Goal: Transaction & Acquisition: Purchase product/service

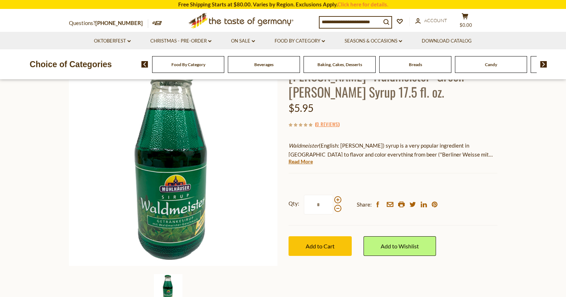
scroll to position [65, 0]
click at [320, 245] on span "Add to Cart" at bounding box center [320, 245] width 29 height 7
click at [470, 22] on span "$5.95" at bounding box center [466, 25] width 13 height 6
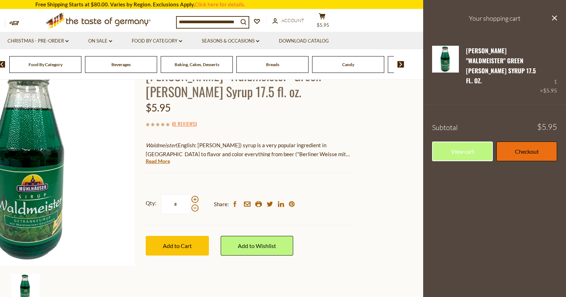
click at [529, 141] on link "Checkout" at bounding box center [527, 151] width 61 height 20
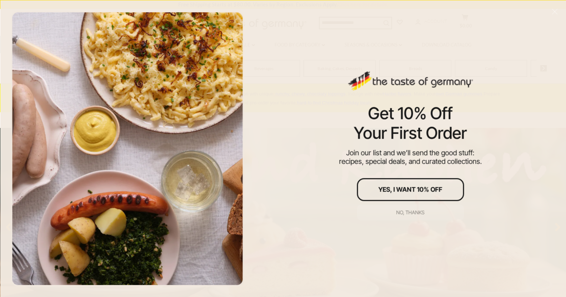
click at [424, 211] on div "No, thanks" at bounding box center [411, 212] width 28 height 5
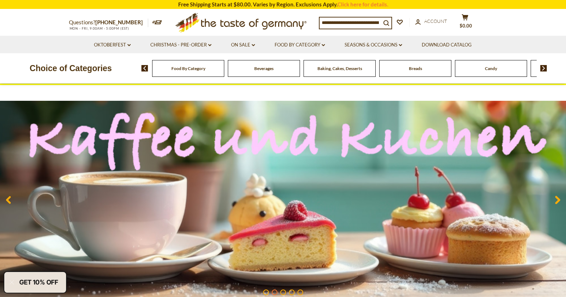
scroll to position [27, 0]
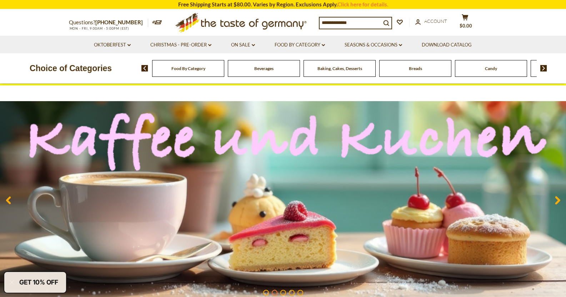
click at [196, 76] on div "Food By Category" at bounding box center [188, 68] width 72 height 17
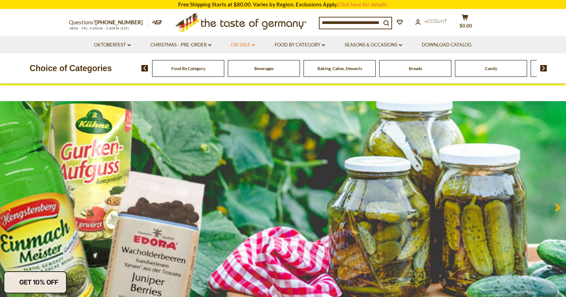
click at [234, 44] on link "On Sale dropdown_arrow" at bounding box center [243, 45] width 24 height 8
click at [243, 62] on link "All On Sale" at bounding box center [240, 63] width 26 height 6
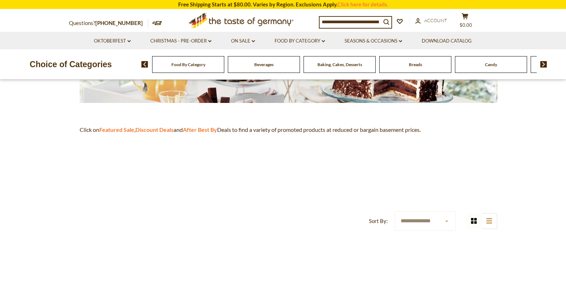
scroll to position [161, 0]
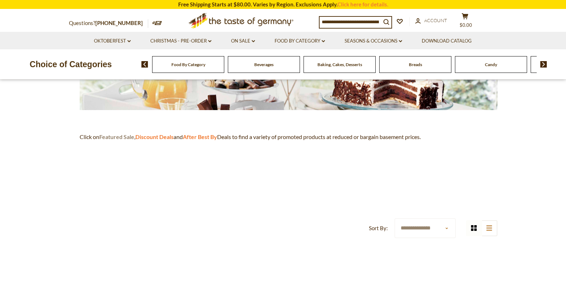
click at [126, 136] on strong "Featured Sale" at bounding box center [116, 136] width 35 height 7
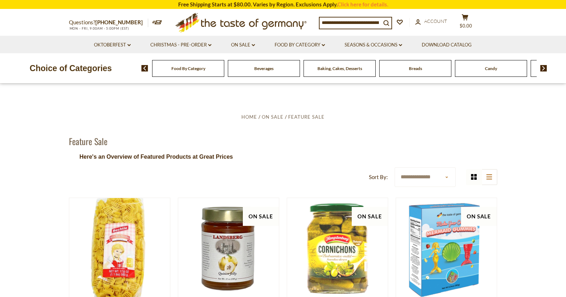
click at [427, 165] on header "**********" at bounding box center [283, 158] width 429 height 57
click at [427, 174] on select "**********" at bounding box center [425, 177] width 61 height 20
click at [326, 154] on p "Here's an Overview of Featured Products at Great Prices" at bounding box center [283, 157] width 429 height 10
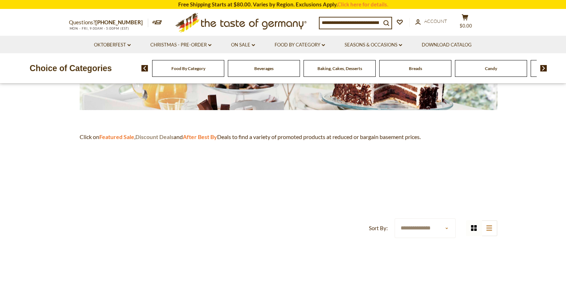
click at [161, 135] on strong "Discount Deals" at bounding box center [154, 136] width 38 height 7
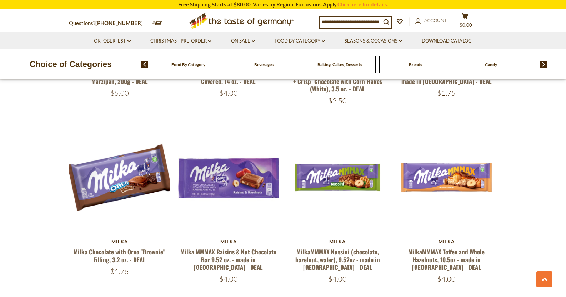
scroll to position [1127, 0]
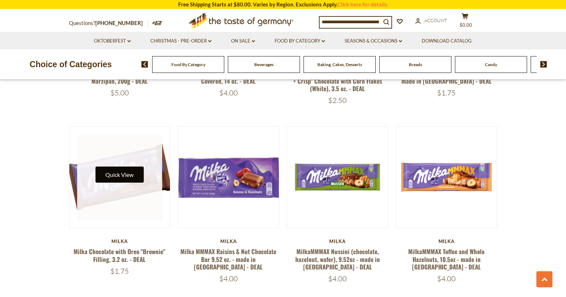
click at [119, 166] on button "Quick View" at bounding box center [119, 174] width 48 height 16
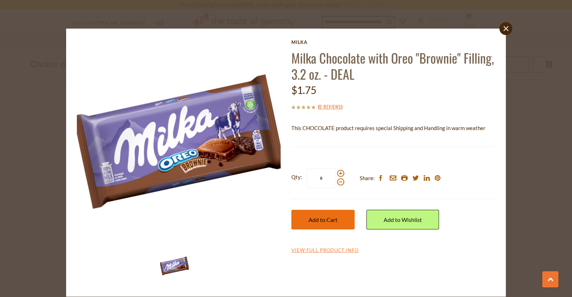
click at [322, 217] on span "Add to Cart" at bounding box center [322, 219] width 29 height 7
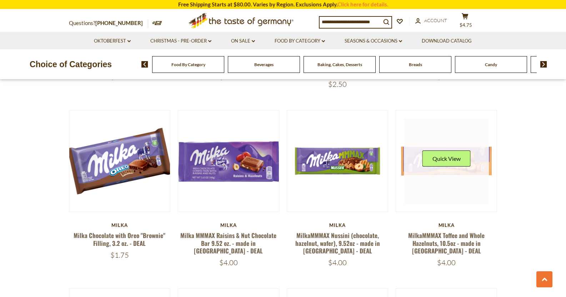
scroll to position [1143, 0]
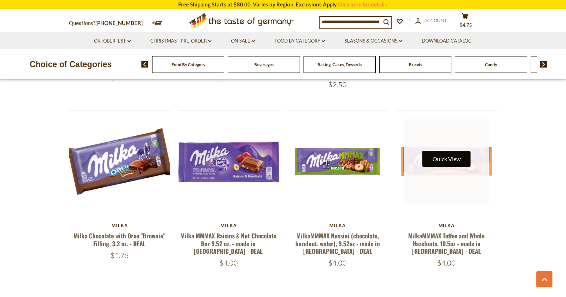
click at [444, 151] on button "Quick View" at bounding box center [447, 159] width 48 height 16
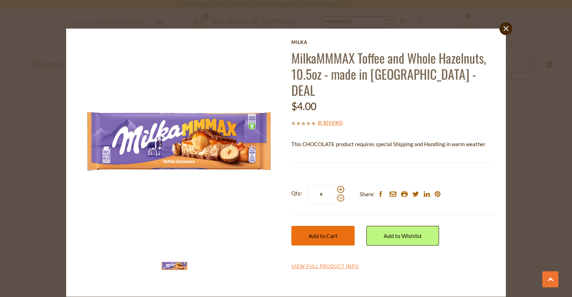
click at [322, 226] on button "Add to Cart" at bounding box center [322, 236] width 63 height 20
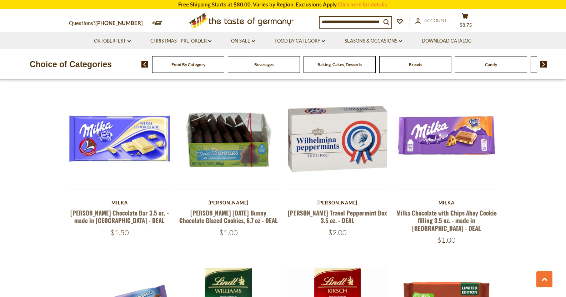
scroll to position [1343, 0]
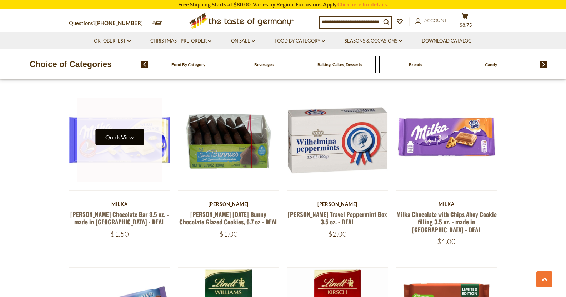
click at [126, 129] on button "Quick View" at bounding box center [119, 137] width 48 height 16
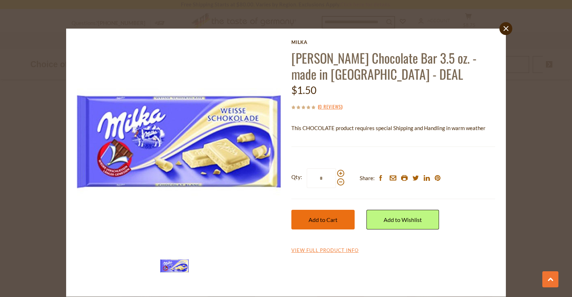
click at [333, 222] on span "Add to Cart" at bounding box center [322, 219] width 29 height 7
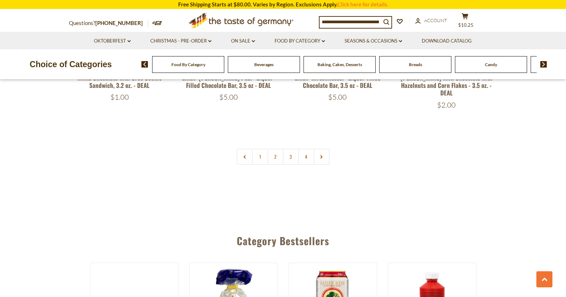
scroll to position [1657, 0]
click at [279, 149] on link "2" at bounding box center [276, 157] width 16 height 16
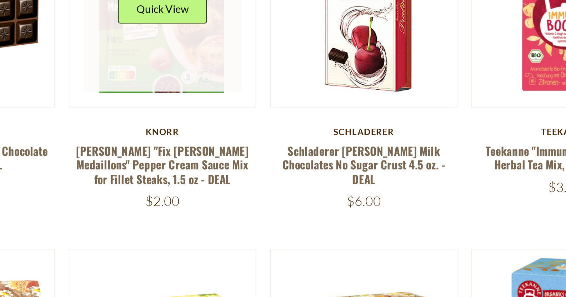
scroll to position [285, 0]
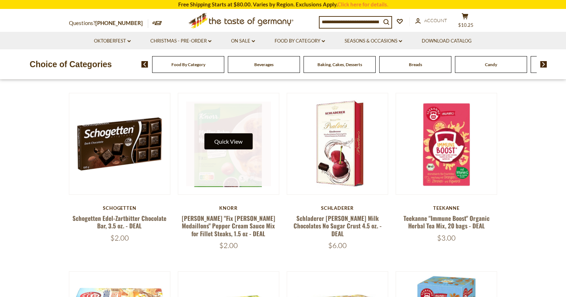
click at [232, 138] on button "Quick View" at bounding box center [228, 141] width 48 height 16
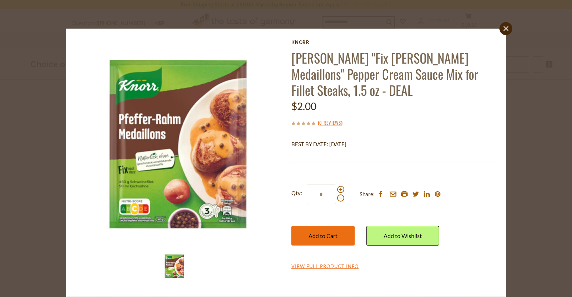
click at [317, 239] on span "Add to Cart" at bounding box center [322, 235] width 29 height 7
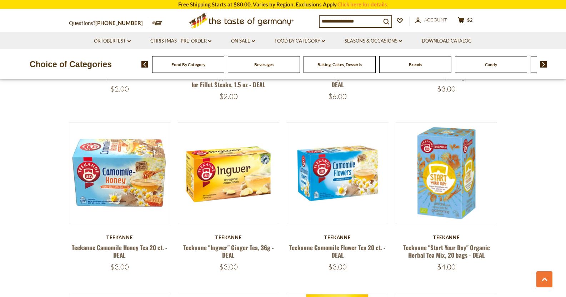
scroll to position [435, 0]
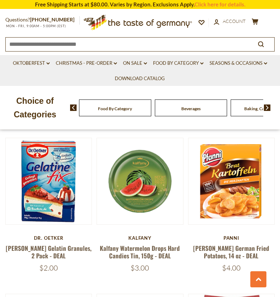
scroll to position [1262, 0]
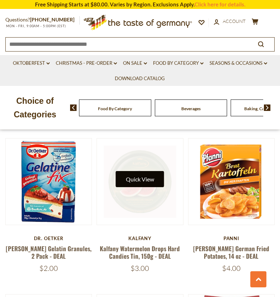
click at [144, 171] on button "Quick View" at bounding box center [140, 179] width 48 height 16
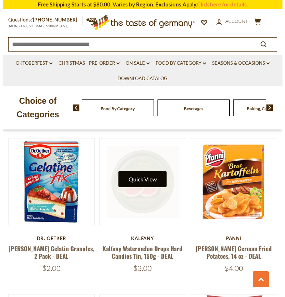
scroll to position [1272, 0]
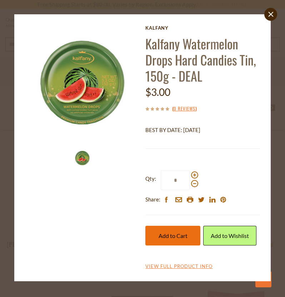
click at [176, 238] on span "Add to Cart" at bounding box center [173, 235] width 29 height 7
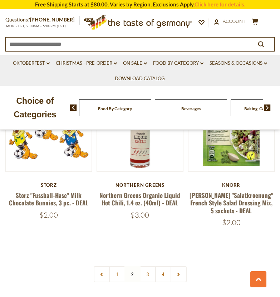
scroll to position [1967, 0]
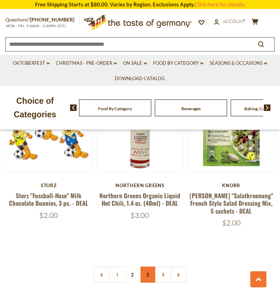
click at [144, 266] on link "3" at bounding box center [148, 274] width 16 height 16
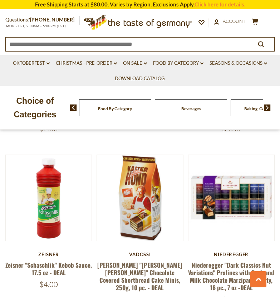
scroll to position [1408, 0]
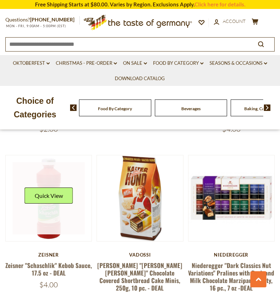
click at [60, 187] on div "Quick View" at bounding box center [49, 197] width 48 height 21
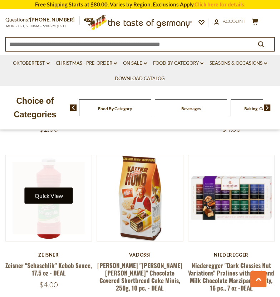
click at [56, 187] on button "Quick View" at bounding box center [49, 195] width 48 height 16
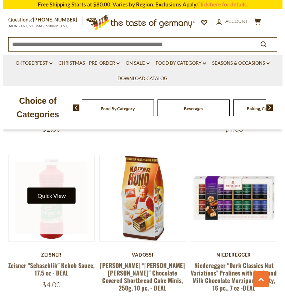
scroll to position [1420, 0]
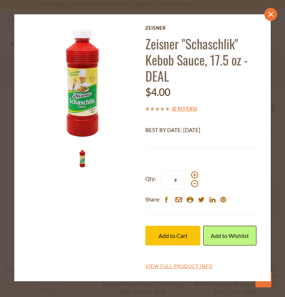
click at [271, 17] on link "close" at bounding box center [270, 14] width 13 height 13
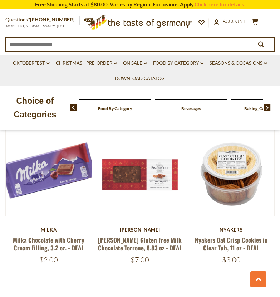
scroll to position [1930, 0]
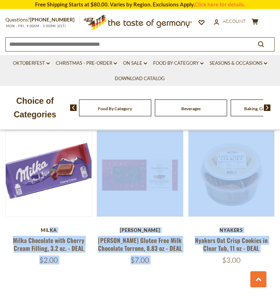
drag, startPoint x: 224, startPoint y: 259, endPoint x: 50, endPoint y: 201, distance: 183.0
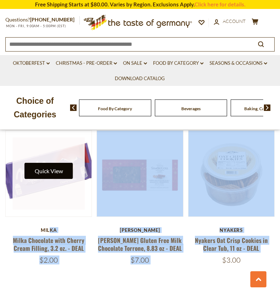
click at [49, 163] on button "Quick View" at bounding box center [49, 171] width 48 height 16
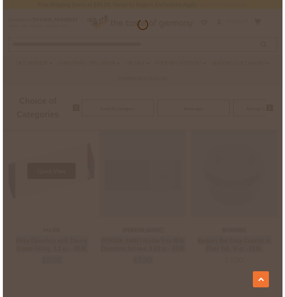
scroll to position [1939, 0]
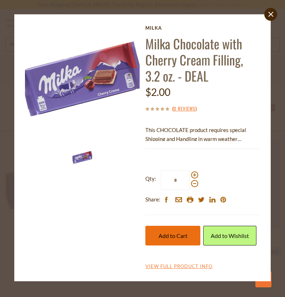
click at [169, 235] on span "Add to Cart" at bounding box center [173, 235] width 29 height 7
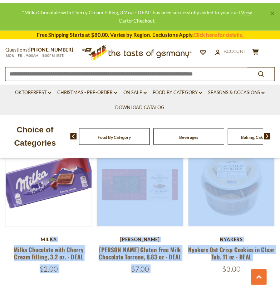
scroll to position [1930, 0]
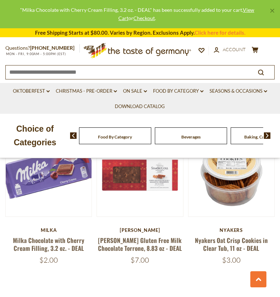
scroll to position [2032, 0]
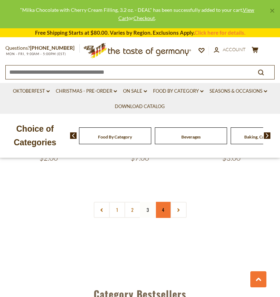
click at [161, 201] on link "4" at bounding box center [163, 209] width 16 height 16
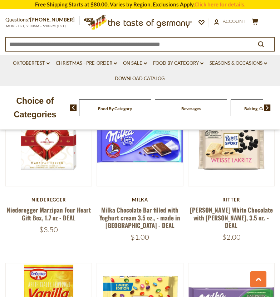
scroll to position [486, 0]
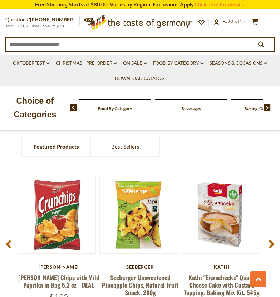
scroll to position [443, 0]
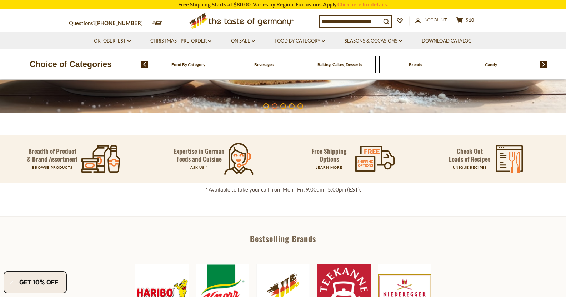
scroll to position [209, 0]
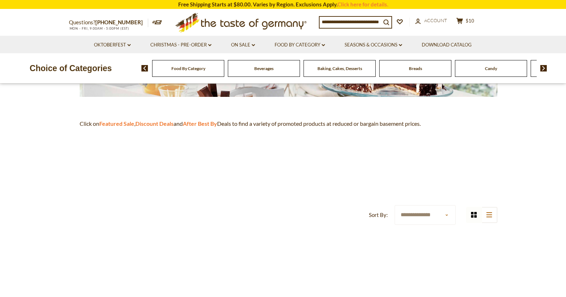
scroll to position [175, 0]
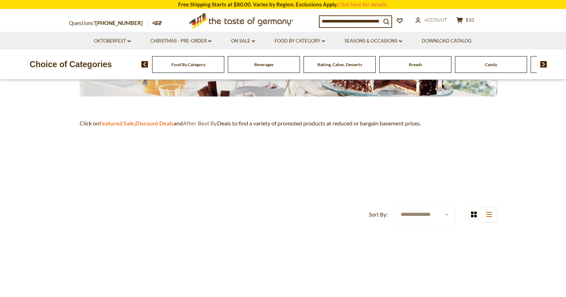
click at [204, 123] on strong "After Best By" at bounding box center [200, 123] width 34 height 7
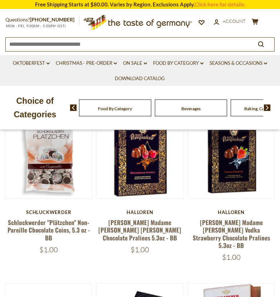
scroll to position [90, 0]
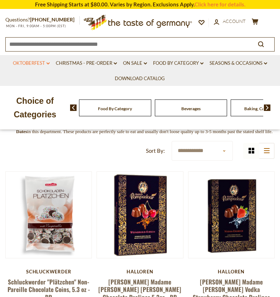
click at [36, 65] on link "Oktoberfest dropdown_arrow" at bounding box center [31, 63] width 37 height 8
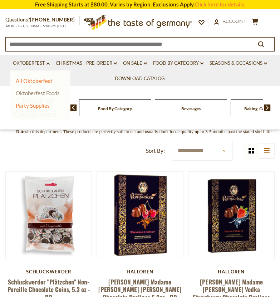
click at [38, 91] on link "Oktoberfest Foods" at bounding box center [38, 93] width 44 height 6
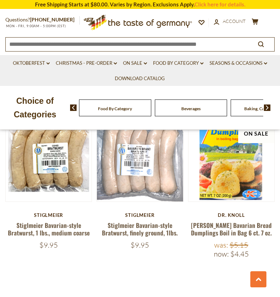
scroll to position [1890, 0]
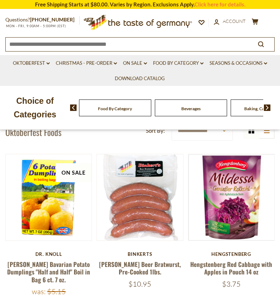
scroll to position [0, 0]
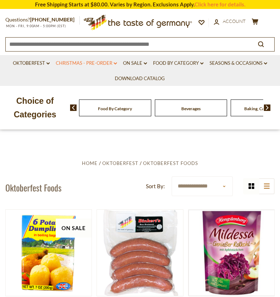
click at [91, 63] on link "Christmas - PRE-ORDER dropdown_arrow" at bounding box center [86, 63] width 61 height 8
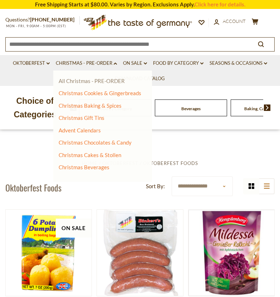
click at [93, 81] on link "All Christmas - PRE-ORDER" at bounding box center [92, 81] width 66 height 6
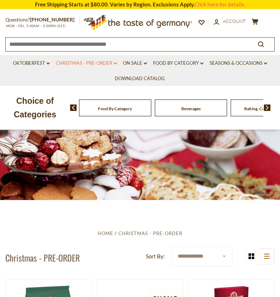
click at [107, 61] on link "Christmas - PRE-ORDER dropdown_arrow" at bounding box center [86, 63] width 61 height 8
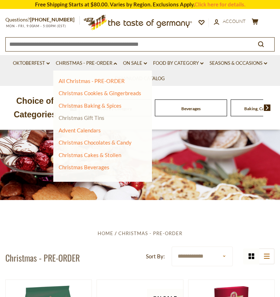
click at [81, 119] on link "Christmas Gift Tins" at bounding box center [82, 117] width 46 height 6
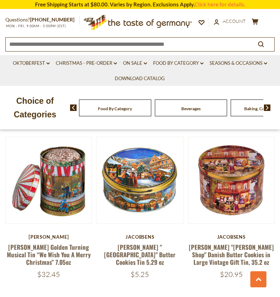
scroll to position [951, 0]
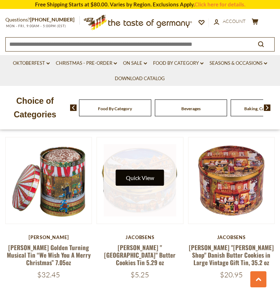
click at [133, 169] on button "Quick View" at bounding box center [140, 177] width 48 height 16
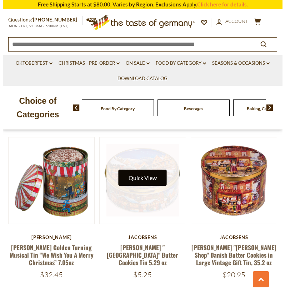
scroll to position [958, 0]
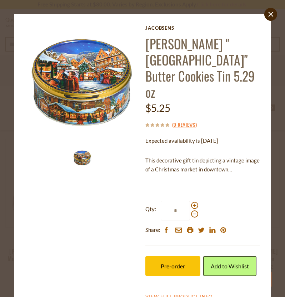
click at [265, 18] on div "close Jacobsens Jacobsens "Copenhagen Market Square" Butter Cookies Tin 5.29 oz…" at bounding box center [142, 162] width 257 height 297
click at [272, 17] on icon "close" at bounding box center [270, 13] width 5 height 5
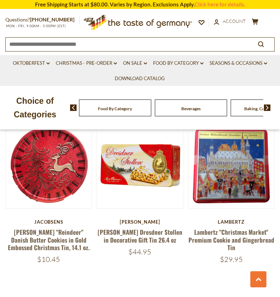
scroll to position [1969, 0]
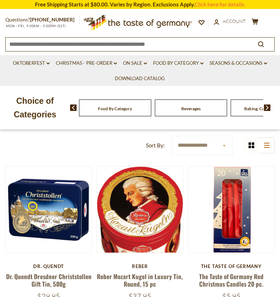
scroll to position [0, 0]
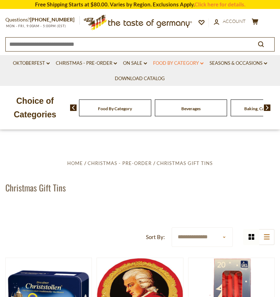
click at [169, 60] on link "Food By Category dropdown_arrow" at bounding box center [178, 63] width 50 height 8
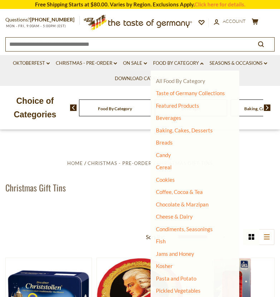
click at [175, 81] on link "All Food By Category" at bounding box center [180, 81] width 49 height 6
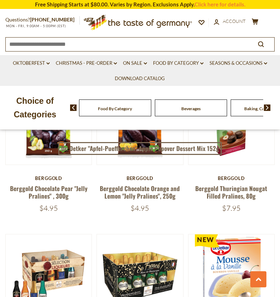
scroll to position [459, 0]
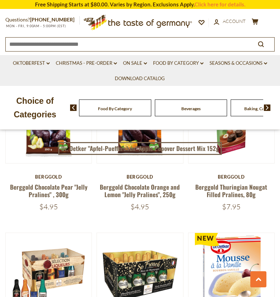
click at [199, 112] on div "Beverages" at bounding box center [191, 107] width 72 height 17
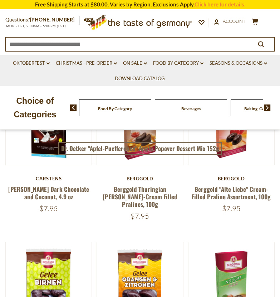
scroll to position [293, 0]
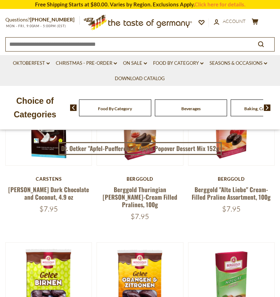
click at [189, 113] on div "Beverages" at bounding box center [191, 107] width 72 height 17
click at [186, 108] on span "Beverages" at bounding box center [190, 108] width 19 height 5
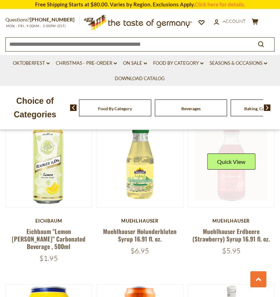
scroll to position [479, 0]
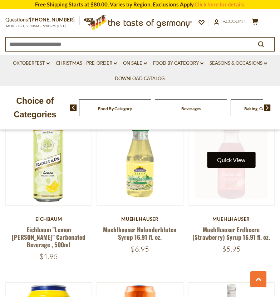
click at [224, 151] on button "Quick View" at bounding box center [231, 159] width 48 height 16
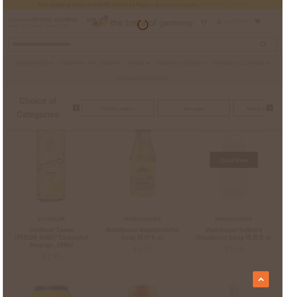
scroll to position [482, 0]
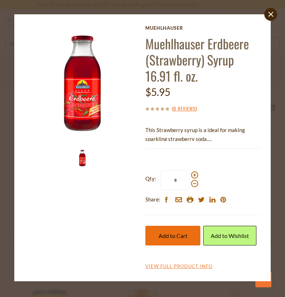
click at [184, 235] on span "Add to Cart" at bounding box center [173, 235] width 29 height 7
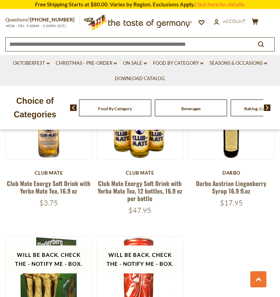
scroll to position [1481, 0]
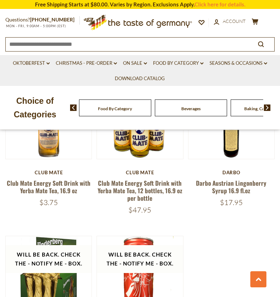
click at [268, 108] on img at bounding box center [267, 107] width 7 height 6
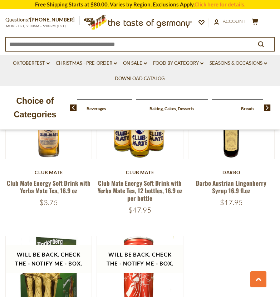
click at [186, 111] on span "Baking, Cakes, Desserts" at bounding box center [171, 108] width 45 height 5
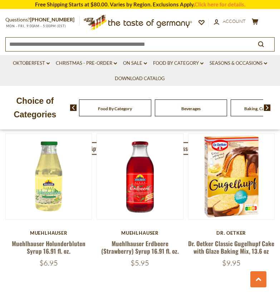
scroll to position [1895, 0]
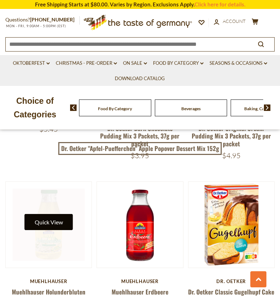
click at [58, 214] on button "Quick View" at bounding box center [49, 222] width 48 height 16
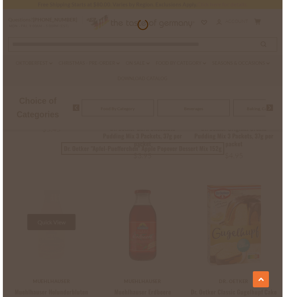
scroll to position [1865, 0]
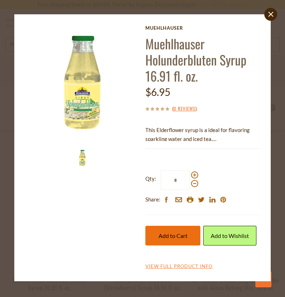
click at [178, 239] on span "Add to Cart" at bounding box center [173, 235] width 29 height 7
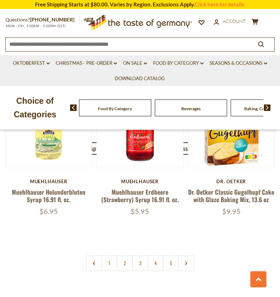
scroll to position [1947, 0]
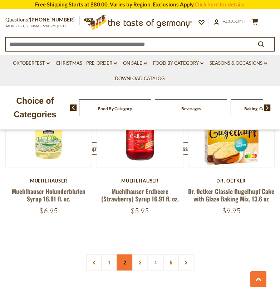
click at [123, 254] on link "2" at bounding box center [124, 262] width 16 height 16
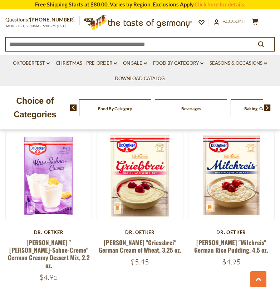
scroll to position [622, 0]
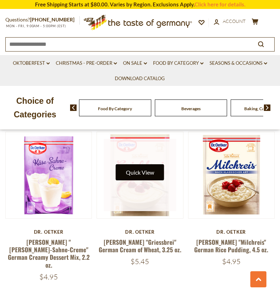
click at [152, 164] on button "Quick View" at bounding box center [140, 172] width 48 height 16
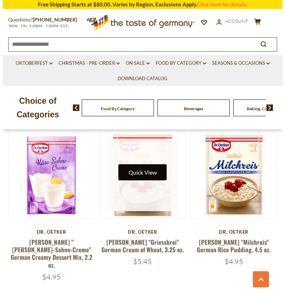
scroll to position [626, 0]
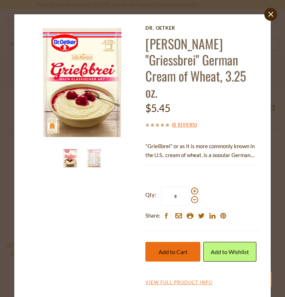
click at [165, 248] on span "Add to Cart" at bounding box center [173, 251] width 29 height 7
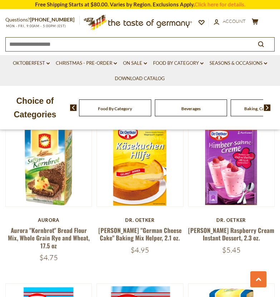
scroll to position [1127, 0]
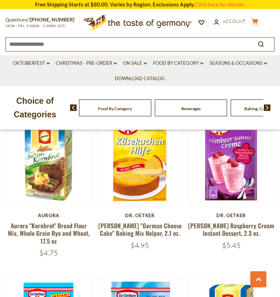
click at [256, 23] on icon "cart" at bounding box center [254, 22] width 7 height 6
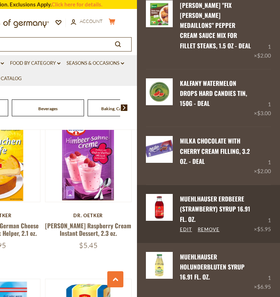
scroll to position [0, 0]
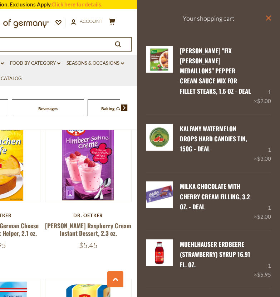
click at [265, 19] on icon "close" at bounding box center [267, 17] width 5 height 5
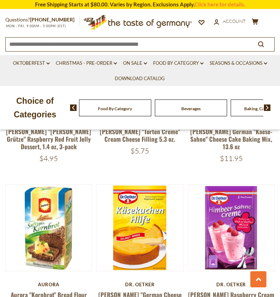
scroll to position [1058, 0]
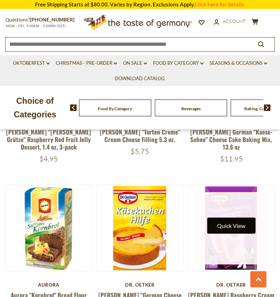
click at [233, 217] on button "Quick View" at bounding box center [231, 225] width 48 height 16
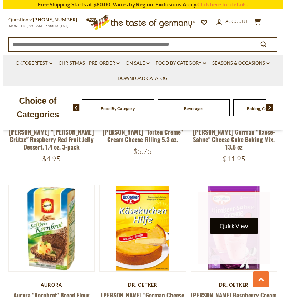
scroll to position [1068, 0]
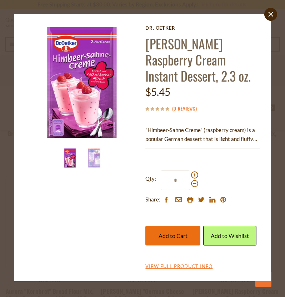
click at [185, 239] on button "Add to Cart" at bounding box center [172, 235] width 55 height 20
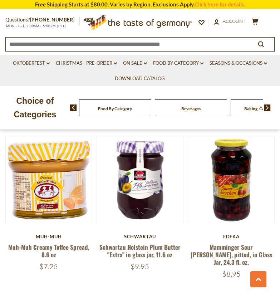
scroll to position [1595, 0]
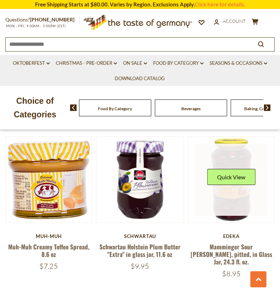
click at [231, 173] on link at bounding box center [231, 179] width 72 height 72
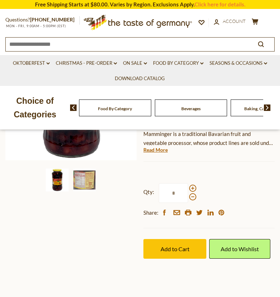
scroll to position [148, 0]
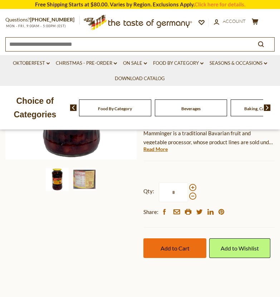
click at [166, 252] on button "Add to Cart" at bounding box center [174, 248] width 63 height 20
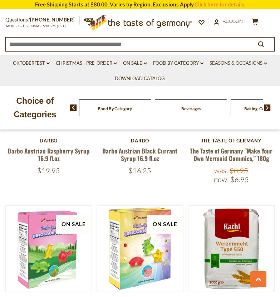
scroll to position [1855, 0]
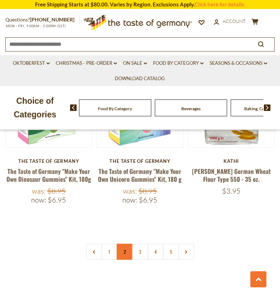
click at [123, 243] on link "2" at bounding box center [124, 251] width 16 height 16
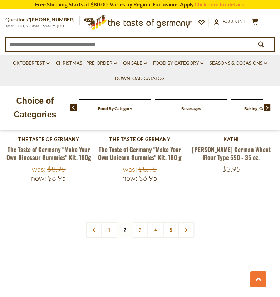
scroll to position [2019, 0]
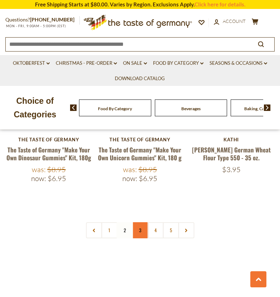
click at [137, 222] on link "3" at bounding box center [140, 230] width 16 height 16
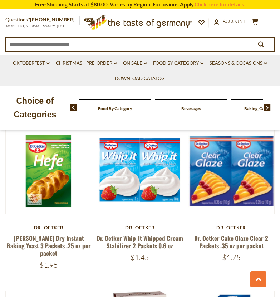
scroll to position [961, 0]
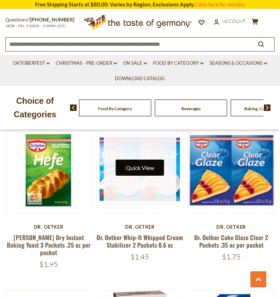
click at [135, 159] on button "Quick View" at bounding box center [140, 167] width 48 height 16
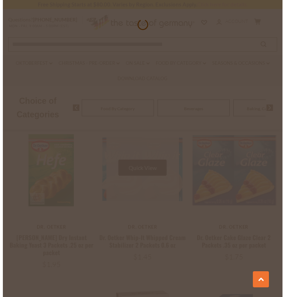
scroll to position [970, 0]
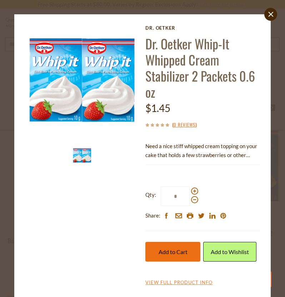
click at [182, 246] on button "Add to Cart" at bounding box center [172, 251] width 55 height 20
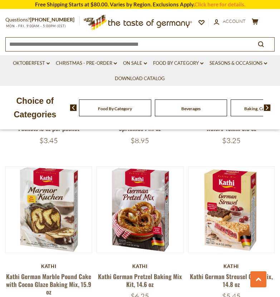
scroll to position [1241, 0]
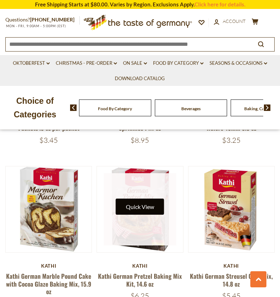
click at [146, 198] on button "Quick View" at bounding box center [140, 206] width 48 height 16
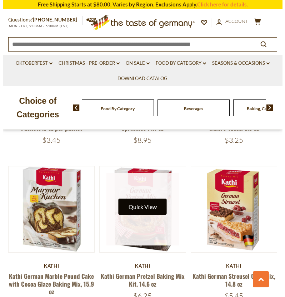
scroll to position [1253, 0]
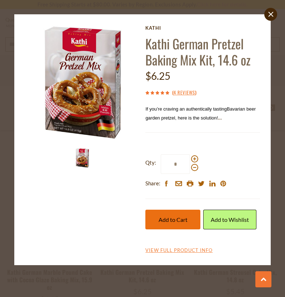
click at [186, 223] on button "Add to Cart" at bounding box center [172, 219] width 55 height 20
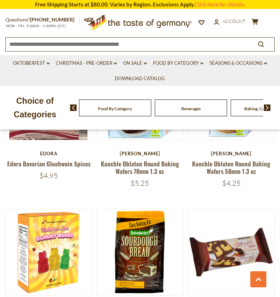
scroll to position [1518, 0]
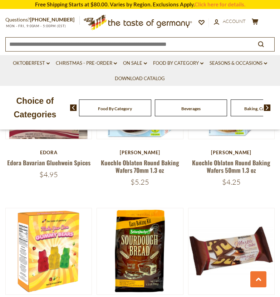
drag, startPoint x: 172, startPoint y: 220, endPoint x: 54, endPoint y: 82, distance: 181.9
click at [54, 82] on ul "Oktoberfest dropdown_arrow All Oktoberfest Oktoberfest Foods Party Supplies Chr…" at bounding box center [139, 70] width 269 height 31
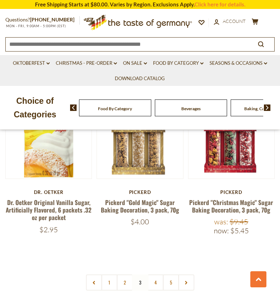
scroll to position [1953, 0]
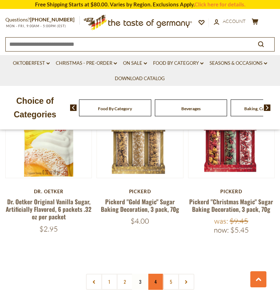
click at [154, 273] on link "4" at bounding box center [155, 281] width 16 height 16
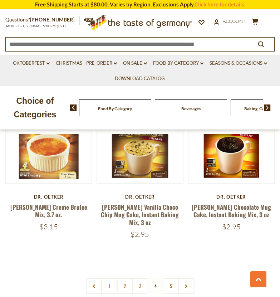
scroll to position [1946, 0]
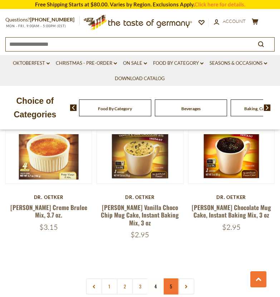
click at [169, 278] on link "5" at bounding box center [171, 286] width 16 height 16
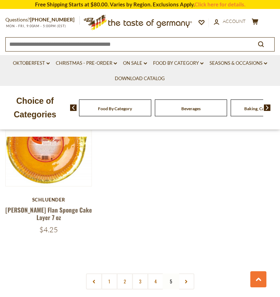
scroll to position [1469, 0]
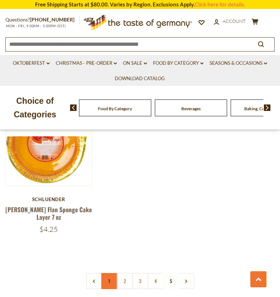
click at [112, 273] on link "1" at bounding box center [109, 281] width 16 height 16
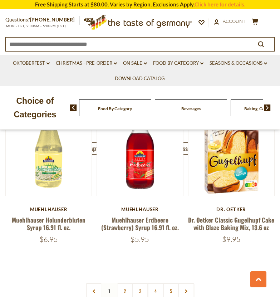
scroll to position [1918, 0]
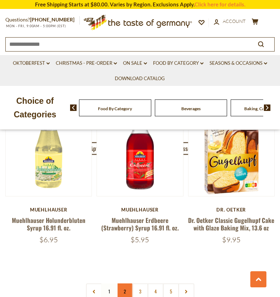
click at [127, 283] on link "2" at bounding box center [124, 291] width 16 height 16
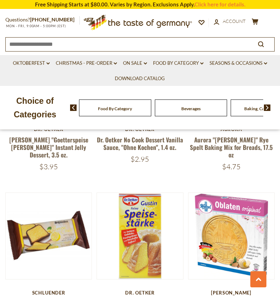
scroll to position [1377, 0]
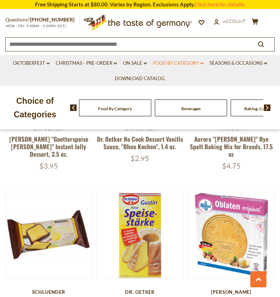
click at [183, 62] on link "Food By Category dropdown_arrow" at bounding box center [178, 63] width 50 height 8
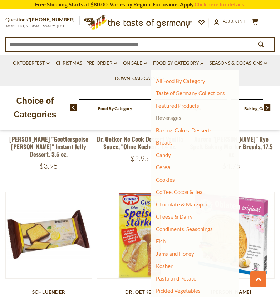
click at [173, 116] on link "Beverages" at bounding box center [168, 117] width 25 height 6
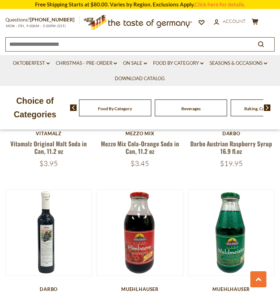
scroll to position [727, 0]
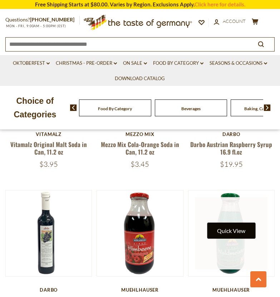
click at [229, 222] on button "Quick View" at bounding box center [231, 230] width 48 height 16
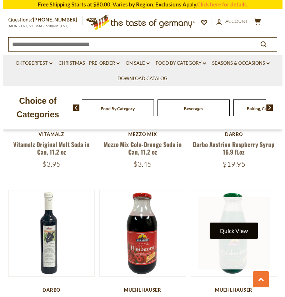
scroll to position [733, 0]
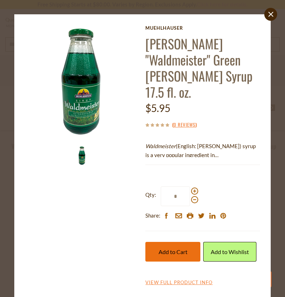
click at [160, 249] on span "Add to Cart" at bounding box center [173, 251] width 29 height 7
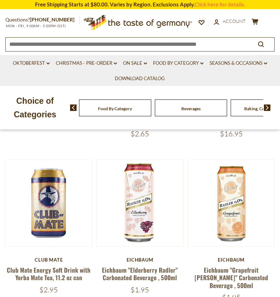
scroll to position [241, 0]
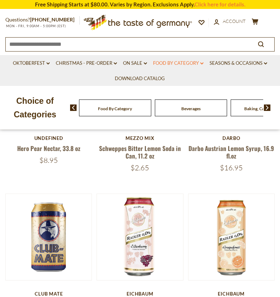
click at [196, 60] on link "Food By Category dropdown_arrow" at bounding box center [178, 63] width 50 height 8
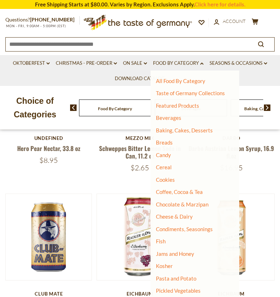
scroll to position [89, 0]
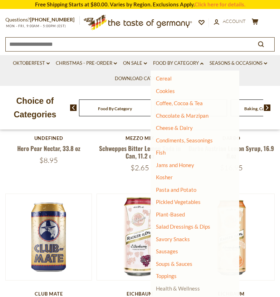
click at [173, 285] on link "Health & Wellness" at bounding box center [178, 288] width 44 height 10
click at [184, 289] on link "Health & Wellness" at bounding box center [178, 288] width 44 height 10
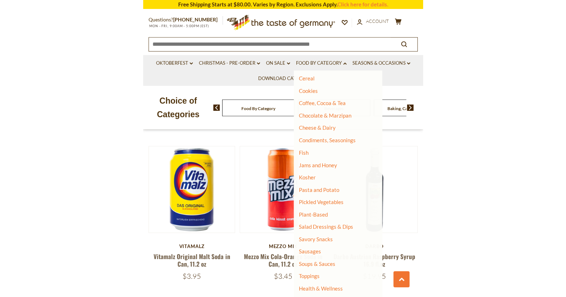
scroll to position [767, 0]
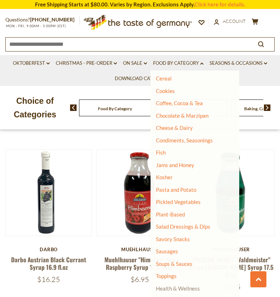
click at [174, 289] on link "Health & Wellness" at bounding box center [178, 288] width 44 height 10
click at [174, 286] on link "Health & Wellness" at bounding box center [178, 288] width 44 height 10
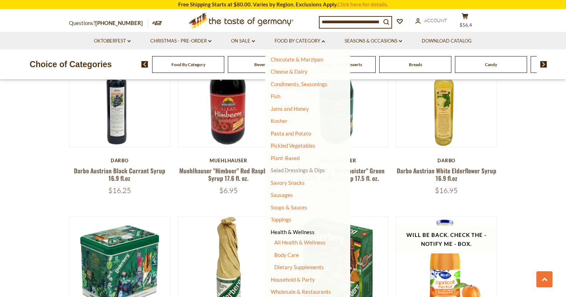
scroll to position [123, 0]
click at [279, 243] on link "All Health & Wellness" at bounding box center [299, 242] width 51 height 6
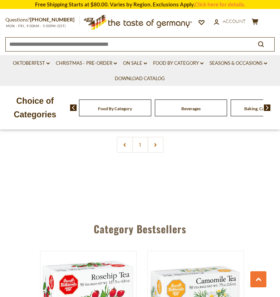
scroll to position [2071, 0]
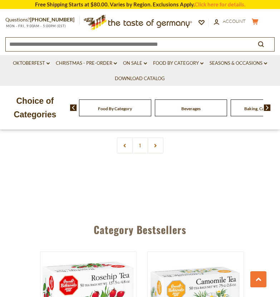
click at [253, 21] on icon at bounding box center [254, 22] width 6 height 6
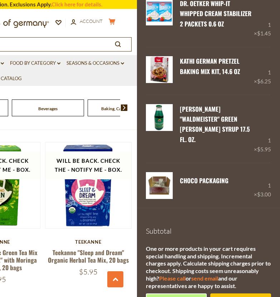
scroll to position [546, 0]
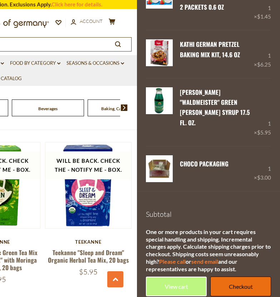
click at [232, 281] on link "Checkout" at bounding box center [240, 286] width 61 height 20
